Goal: Task Accomplishment & Management: Manage account settings

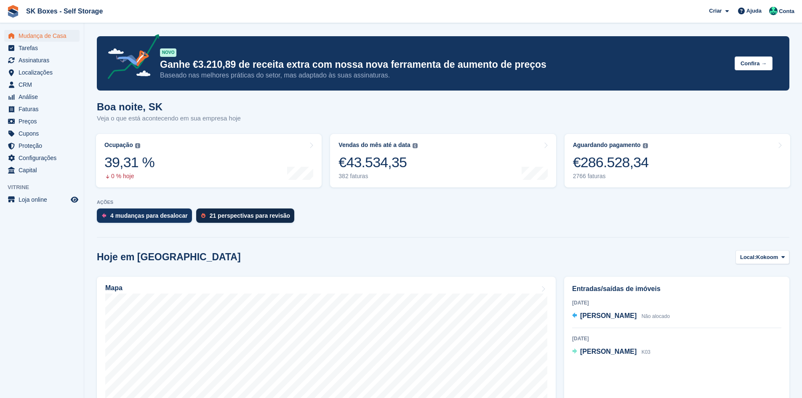
click at [271, 217] on div "21 perspectivas para revisão" at bounding box center [250, 215] width 80 height 7
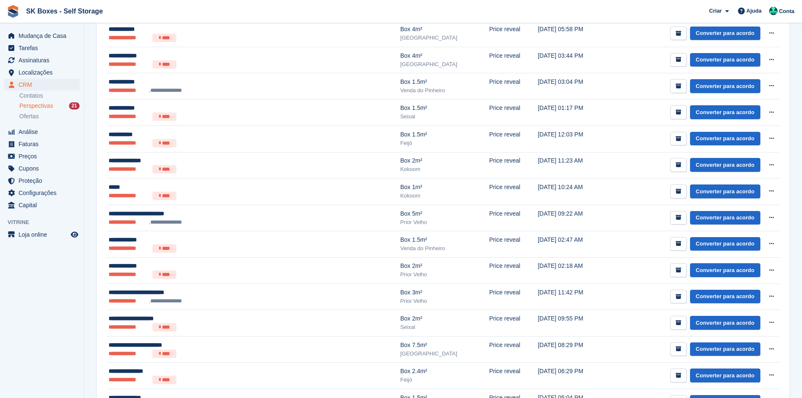
scroll to position [386, 0]
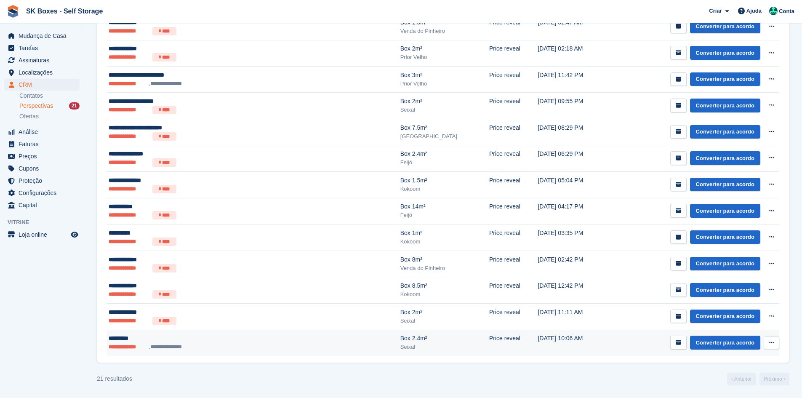
click at [213, 352] on td "**********" at bounding box center [253, 343] width 293 height 26
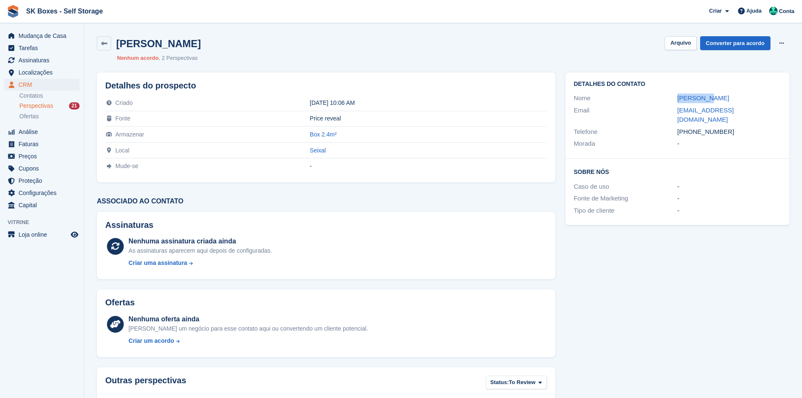
drag, startPoint x: 665, startPoint y: 101, endPoint x: 744, endPoint y: 95, distance: 78.9
click at [742, 94] on div "Nome Jose Dias" at bounding box center [677, 98] width 207 height 12
copy div "Jose Dias"
drag, startPoint x: 658, startPoint y: 112, endPoint x: 749, endPoint y: 112, distance: 90.9
click at [749, 112] on div "Email 1960josedias@gmail.com" at bounding box center [677, 114] width 207 height 21
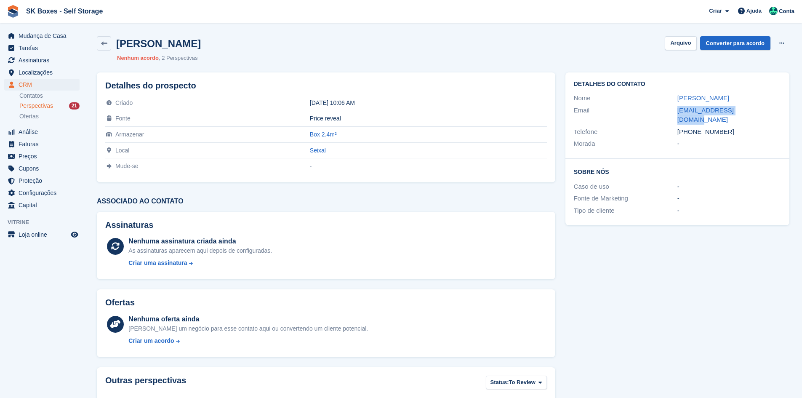
copy div "1960josedias@gmail.com"
drag, startPoint x: 736, startPoint y: 125, endPoint x: 695, endPoint y: 124, distance: 41.7
click at [693, 127] on div "+351910576515" at bounding box center [729, 132] width 104 height 10
copy div "910576515"
click at [687, 49] on button "Arquivo" at bounding box center [681, 43] width 32 height 14
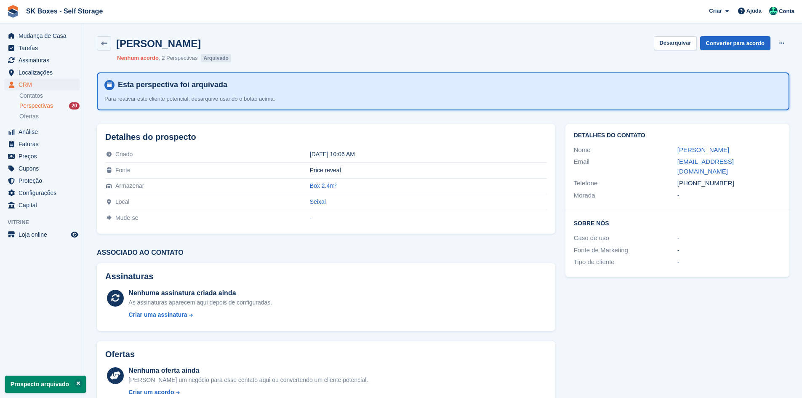
click at [40, 105] on span "Perspectivas" at bounding box center [36, 106] width 34 height 8
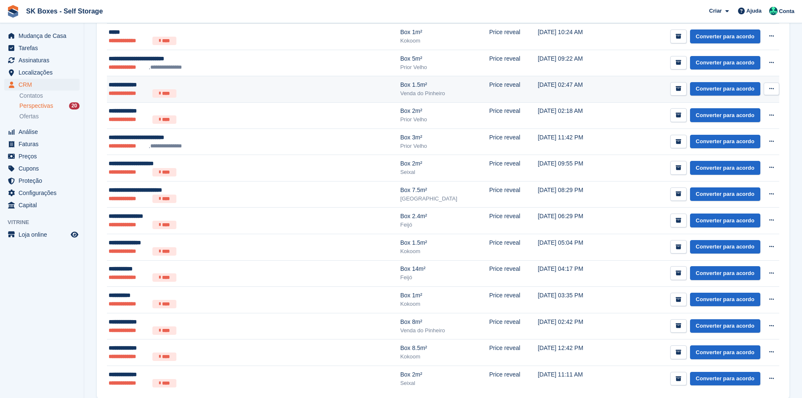
scroll to position [360, 0]
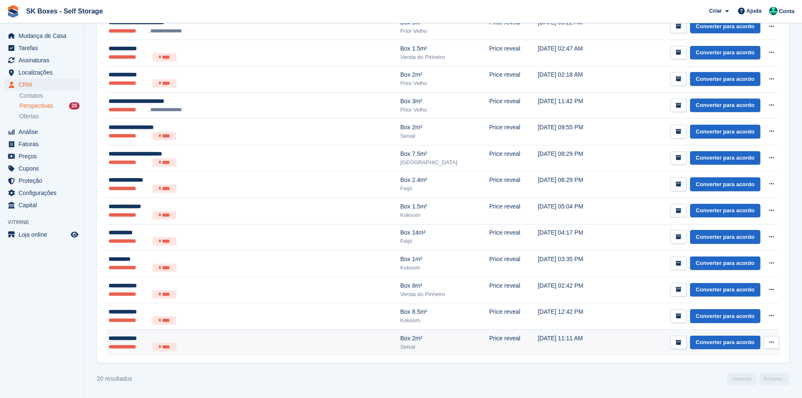
click at [252, 336] on div "**********" at bounding box center [202, 338] width 186 height 9
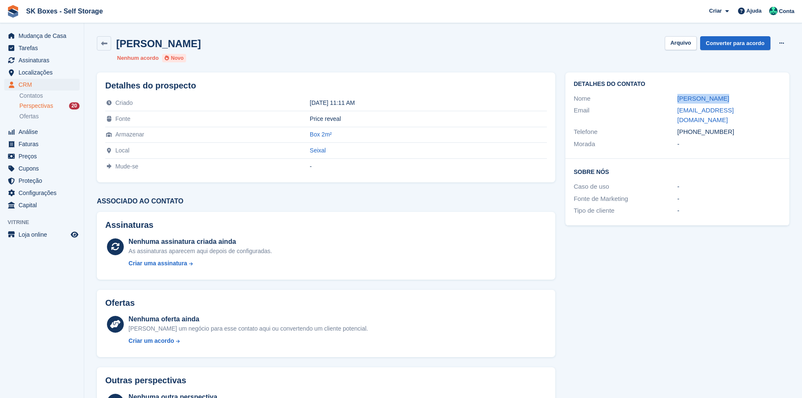
drag, startPoint x: 700, startPoint y: 95, endPoint x: 726, endPoint y: 97, distance: 26.2
click at [726, 97] on div "Nome Soraya prieto" at bounding box center [677, 99] width 207 height 12
copy div "Soraya prieto"
drag, startPoint x: 744, startPoint y: 120, endPoint x: 692, endPoint y: 124, distance: 52.8
click at [692, 127] on div "+351932571368" at bounding box center [729, 132] width 104 height 10
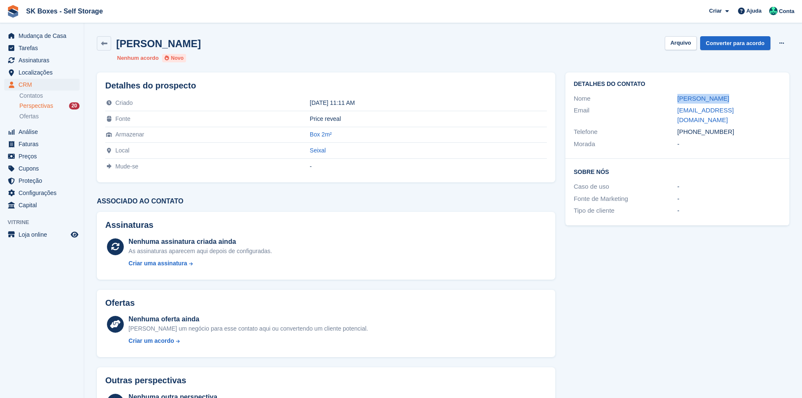
copy div "932571368"
drag, startPoint x: 661, startPoint y: 107, endPoint x: 762, endPoint y: 110, distance: 101.5
click at [762, 110] on div "Email soraya.prieto1984@gmail.com" at bounding box center [677, 114] width 207 height 21
copy div "soraya.prieto1984@gmail.com"
click at [688, 44] on button "Arquivo" at bounding box center [681, 43] width 32 height 14
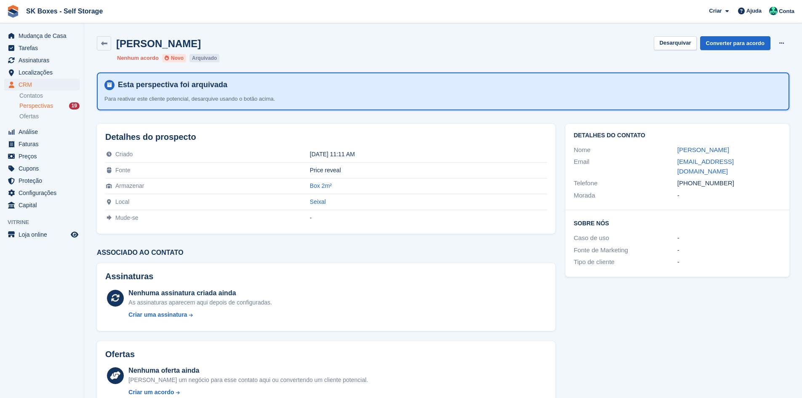
click at [72, 100] on li "Contatos" at bounding box center [51, 95] width 64 height 9
click at [68, 107] on div "Perspectivas 19" at bounding box center [49, 106] width 60 height 8
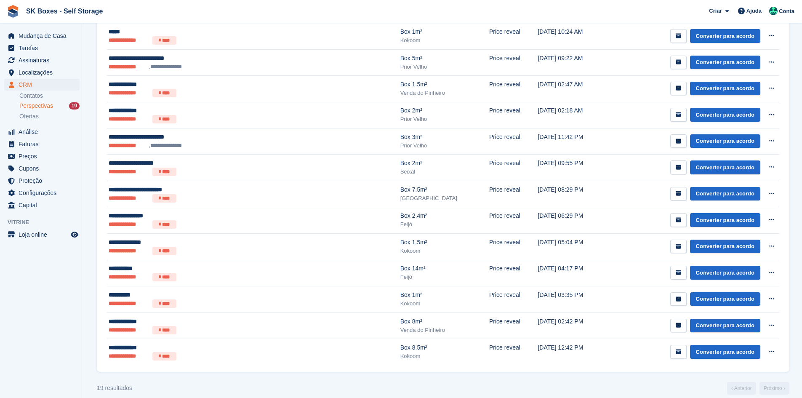
scroll to position [333, 0]
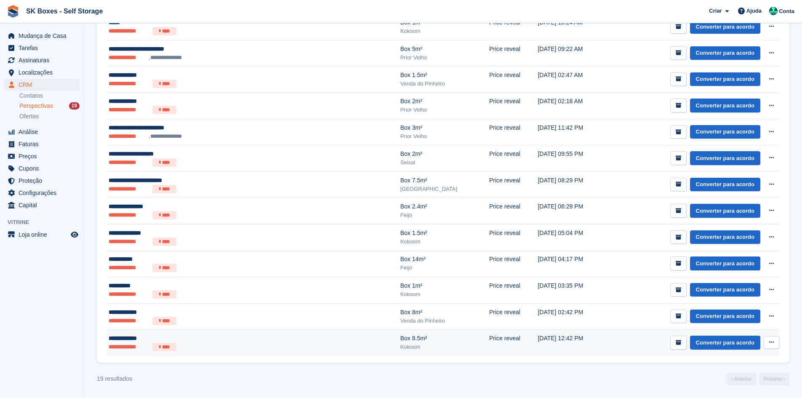
click at [400, 337] on div "Box 8.5m²" at bounding box center [444, 338] width 89 height 9
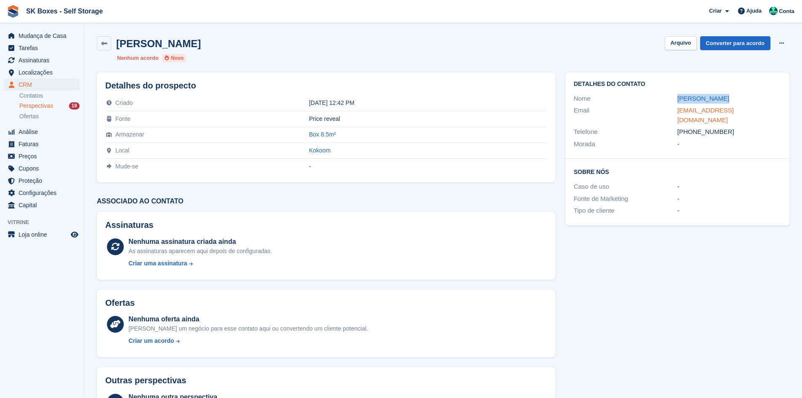
drag, startPoint x: 652, startPoint y: 98, endPoint x: 716, endPoint y: 107, distance: 64.7
click at [716, 104] on div "Detalhes do contato Nome Stella Fortes Email [EMAIL_ADDRESS][DOMAIN_NAME] Telef…" at bounding box center [677, 115] width 224 height 86
copy div "[PERSON_NAME] Email stellafortes0@"
drag, startPoint x: 779, startPoint y: 210, endPoint x: 770, endPoint y: 193, distance: 19.4
click at [779, 210] on div "Sobre Nós Caso de uso - Fonte de Marketing - Tipo de cliente -" at bounding box center [677, 192] width 224 height 67
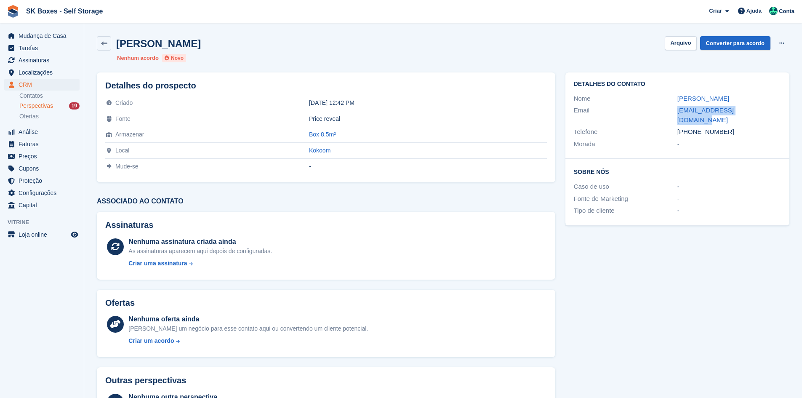
drag, startPoint x: 675, startPoint y: 109, endPoint x: 750, endPoint y: 110, distance: 74.9
click at [750, 110] on div "Email [EMAIL_ADDRESS][DOMAIN_NAME]" at bounding box center [677, 114] width 207 height 21
copy div "[EMAIL_ADDRESS][DOMAIN_NAME]"
drag, startPoint x: 727, startPoint y: 123, endPoint x: 691, endPoint y: 125, distance: 36.3
click at [691, 127] on div "[PHONE_NUMBER]" at bounding box center [729, 132] width 104 height 10
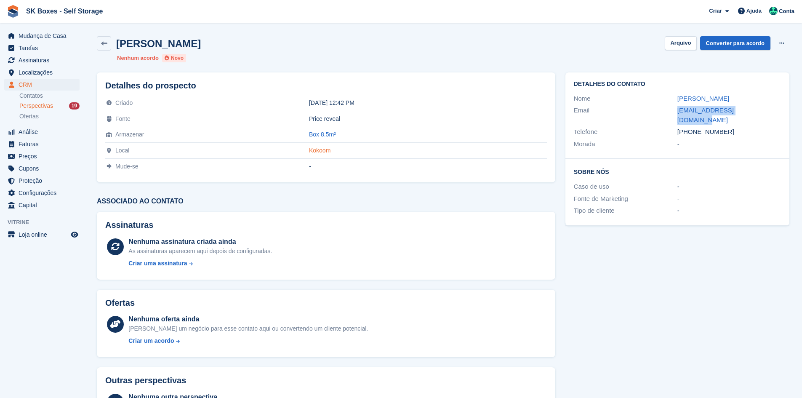
copy div "915870240"
drag, startPoint x: 682, startPoint y: 45, endPoint x: 654, endPoint y: 46, distance: 28.2
click at [682, 45] on button "Arquivo" at bounding box center [681, 43] width 32 height 14
